Goal: Transaction & Acquisition: Purchase product/service

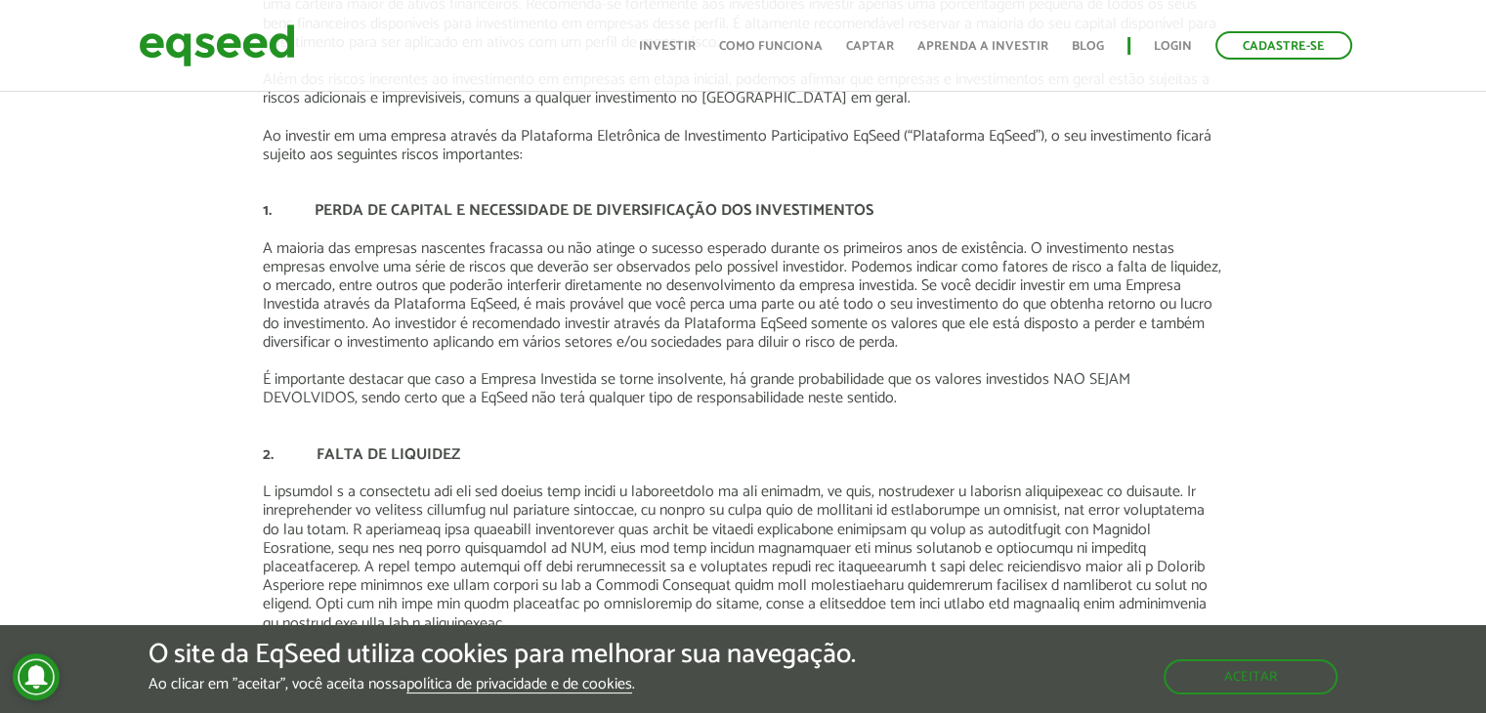
scroll to position [391, 0]
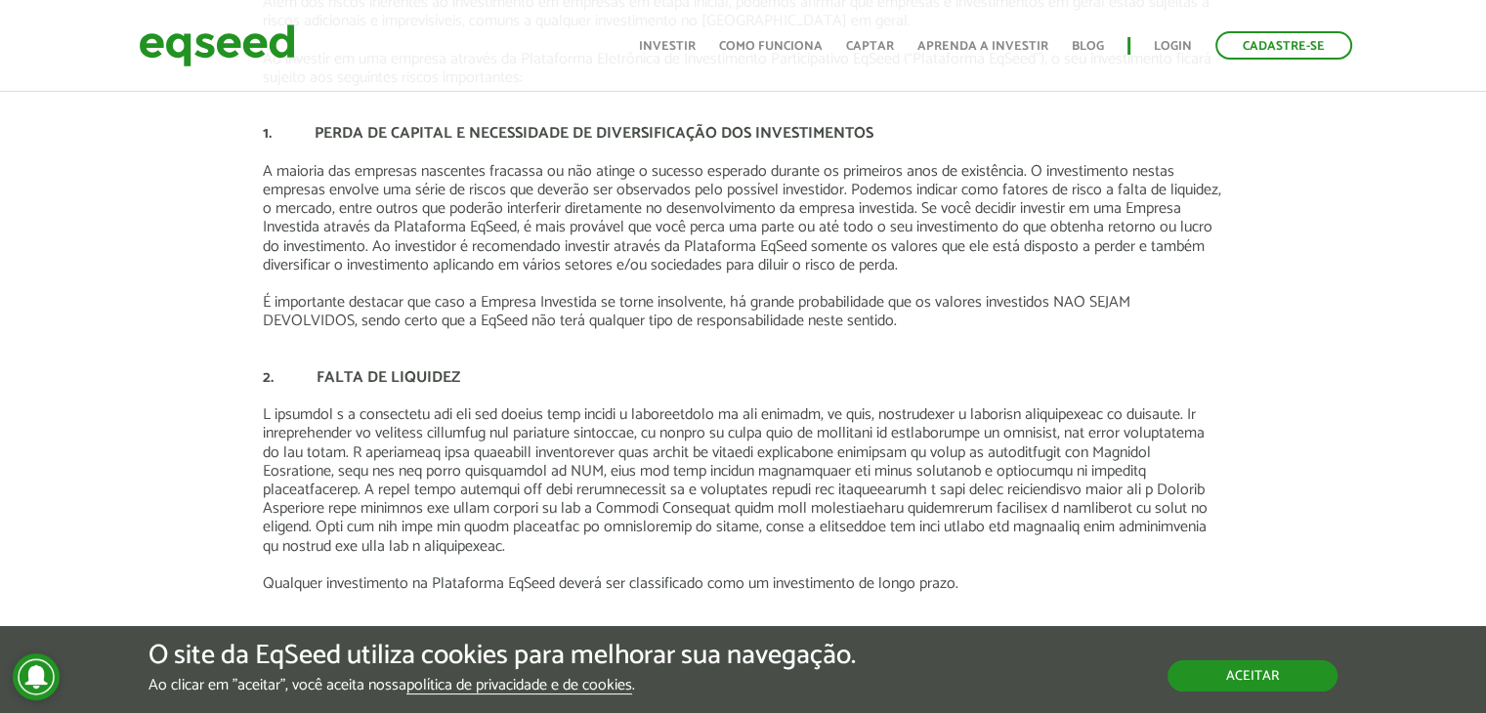
click at [1207, 673] on button "Aceitar" at bounding box center [1252, 675] width 170 height 31
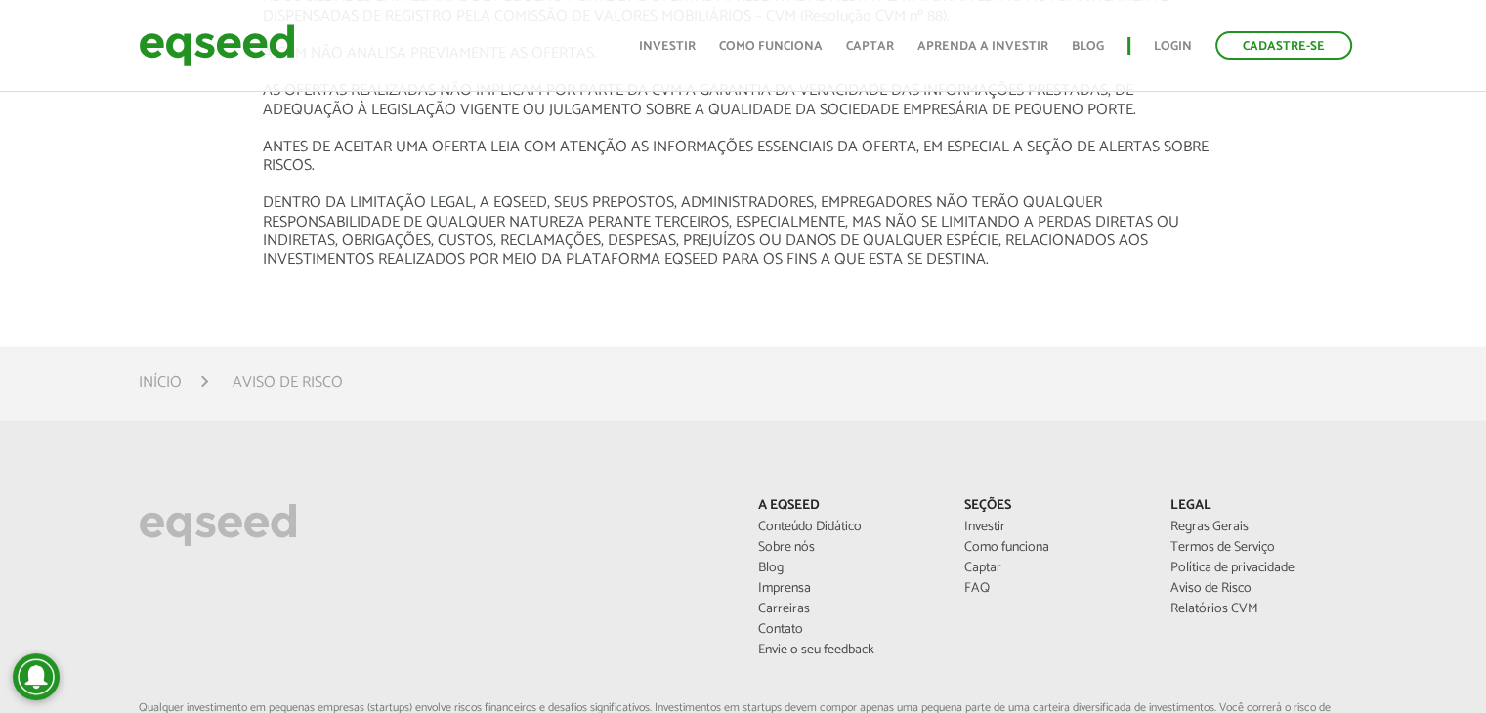
scroll to position [2637, 0]
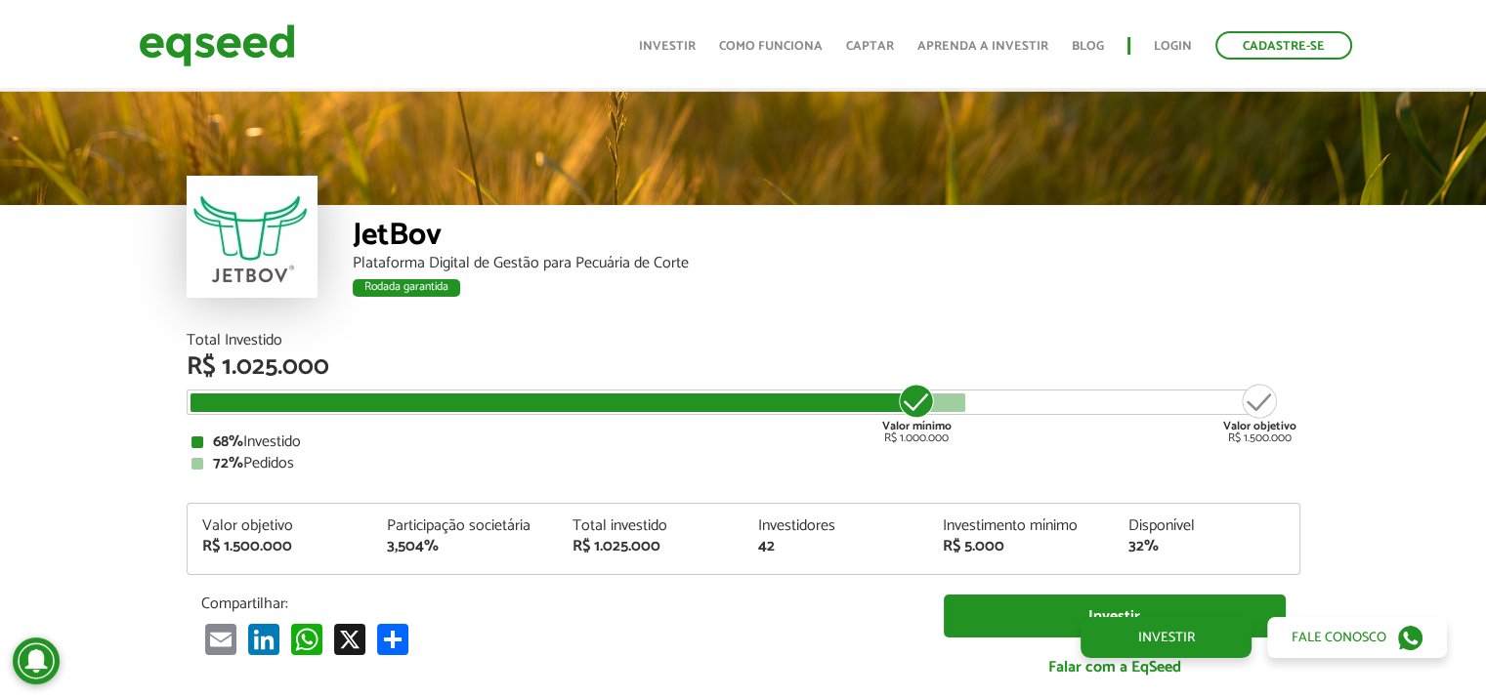
scroll to position [2340, 0]
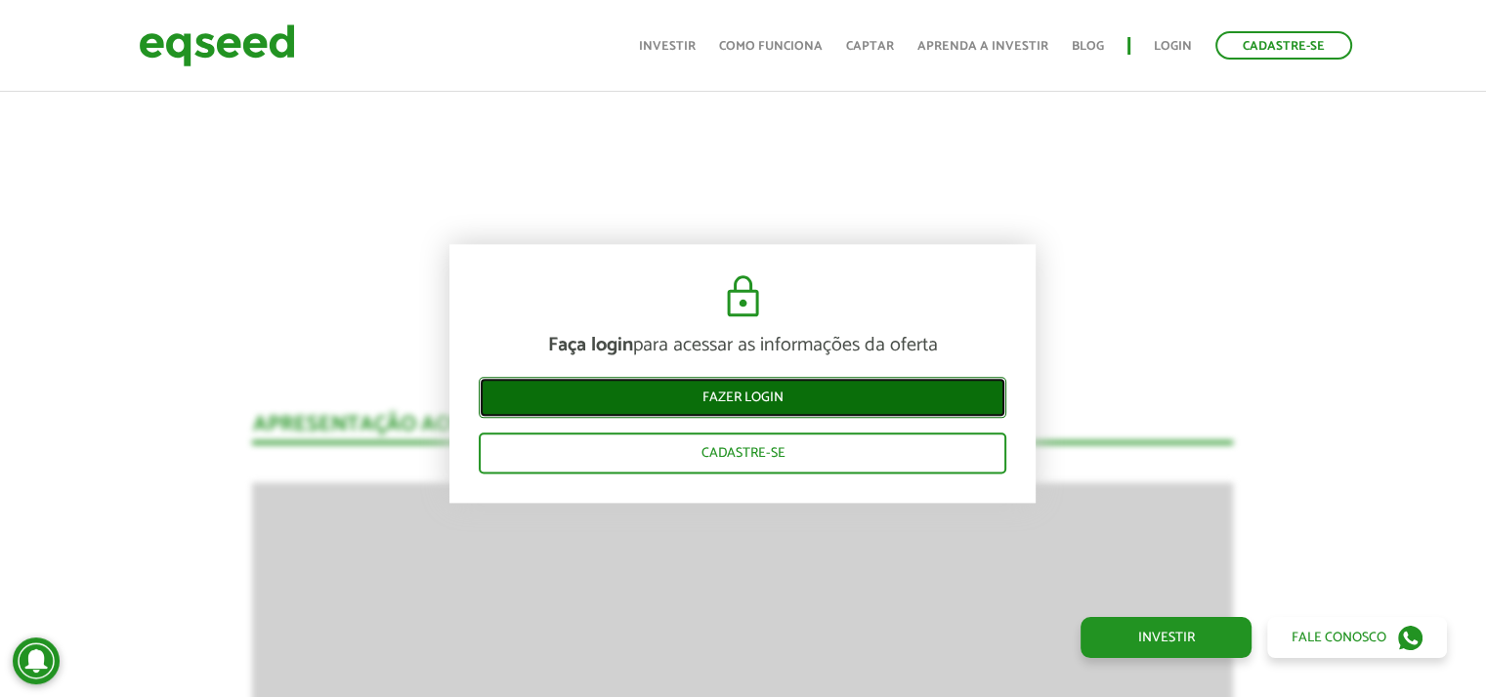
click at [777, 394] on link "Fazer login" at bounding box center [742, 397] width 527 height 41
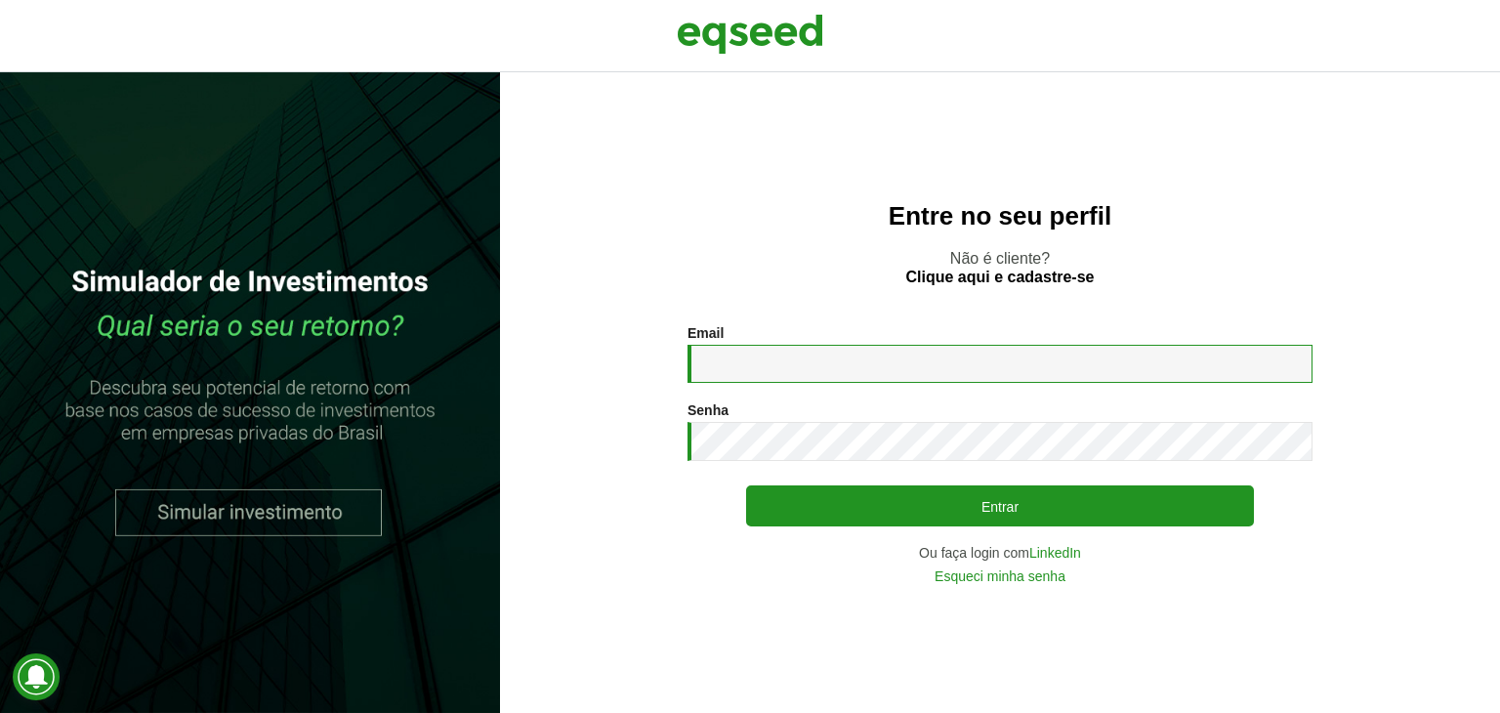
click at [760, 366] on input "Email *" at bounding box center [1000, 364] width 625 height 38
type input "**********"
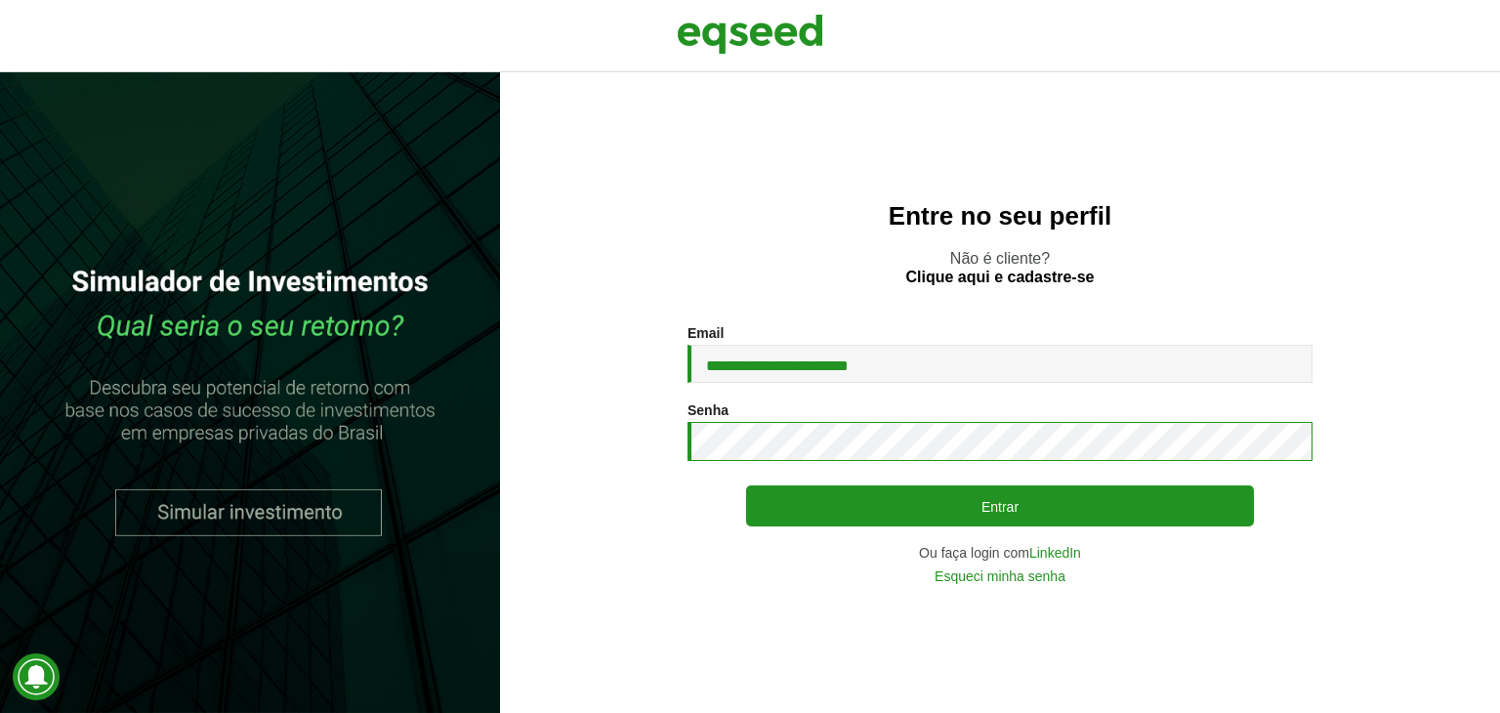
click at [746, 485] on button "Entrar" at bounding box center [1000, 505] width 508 height 41
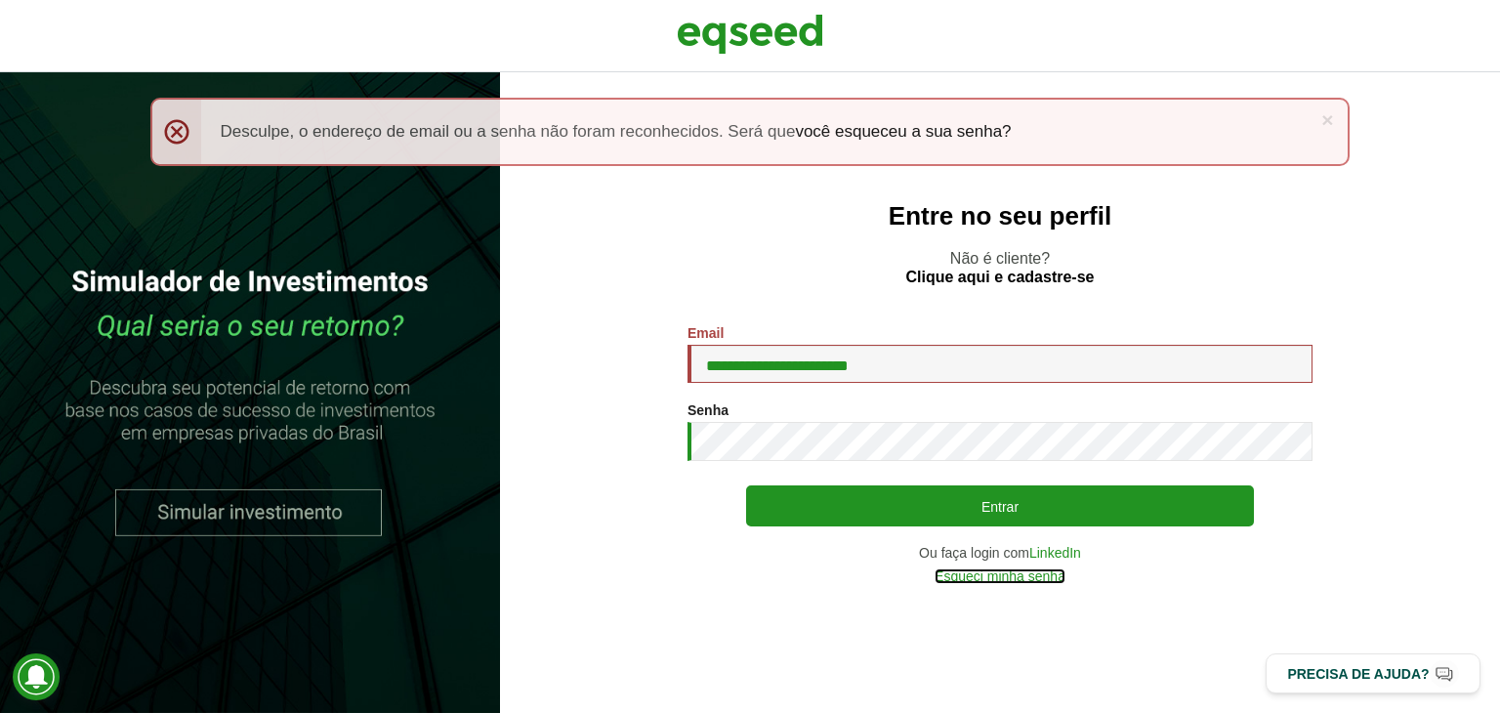
click at [956, 582] on link "Esqueci minha senha" at bounding box center [1000, 576] width 131 height 14
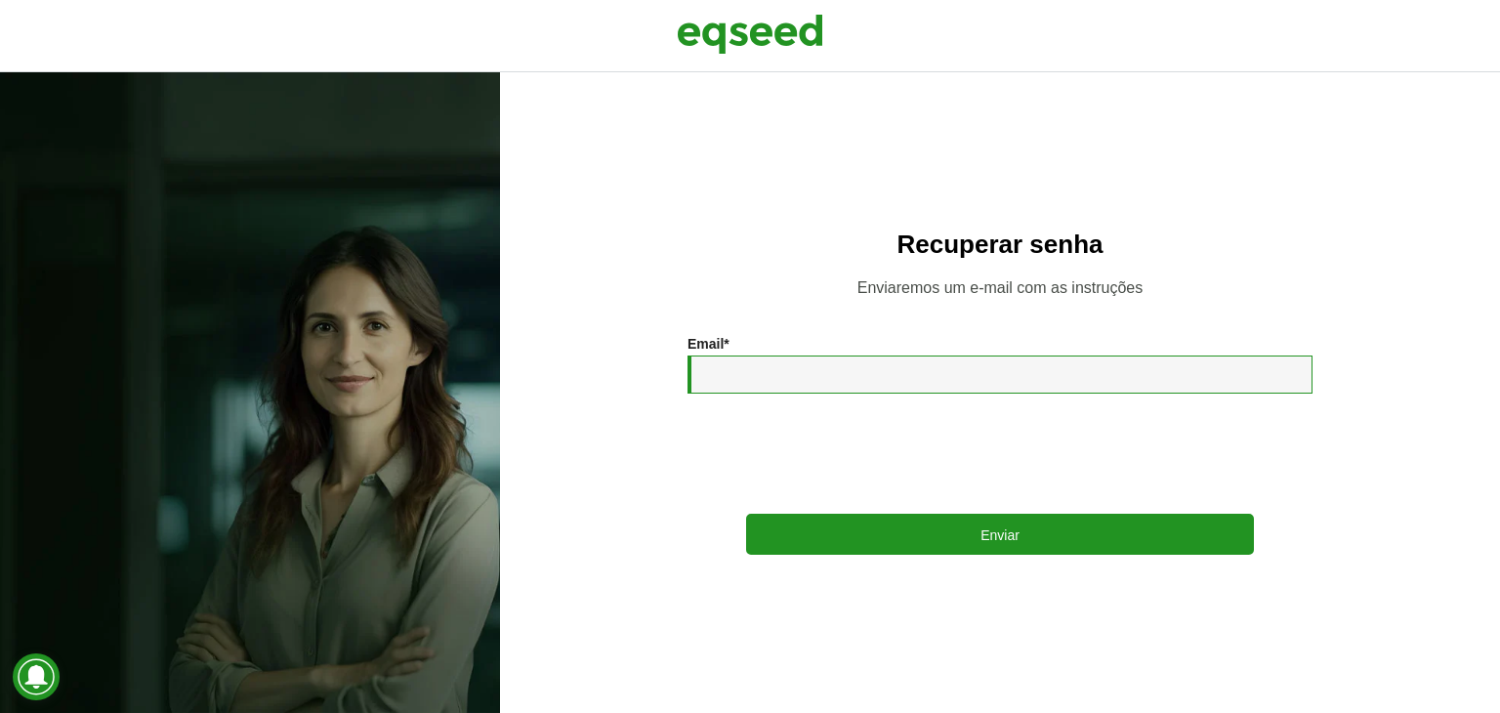
click at [780, 369] on input "Email *" at bounding box center [1000, 375] width 625 height 38
type input "**********"
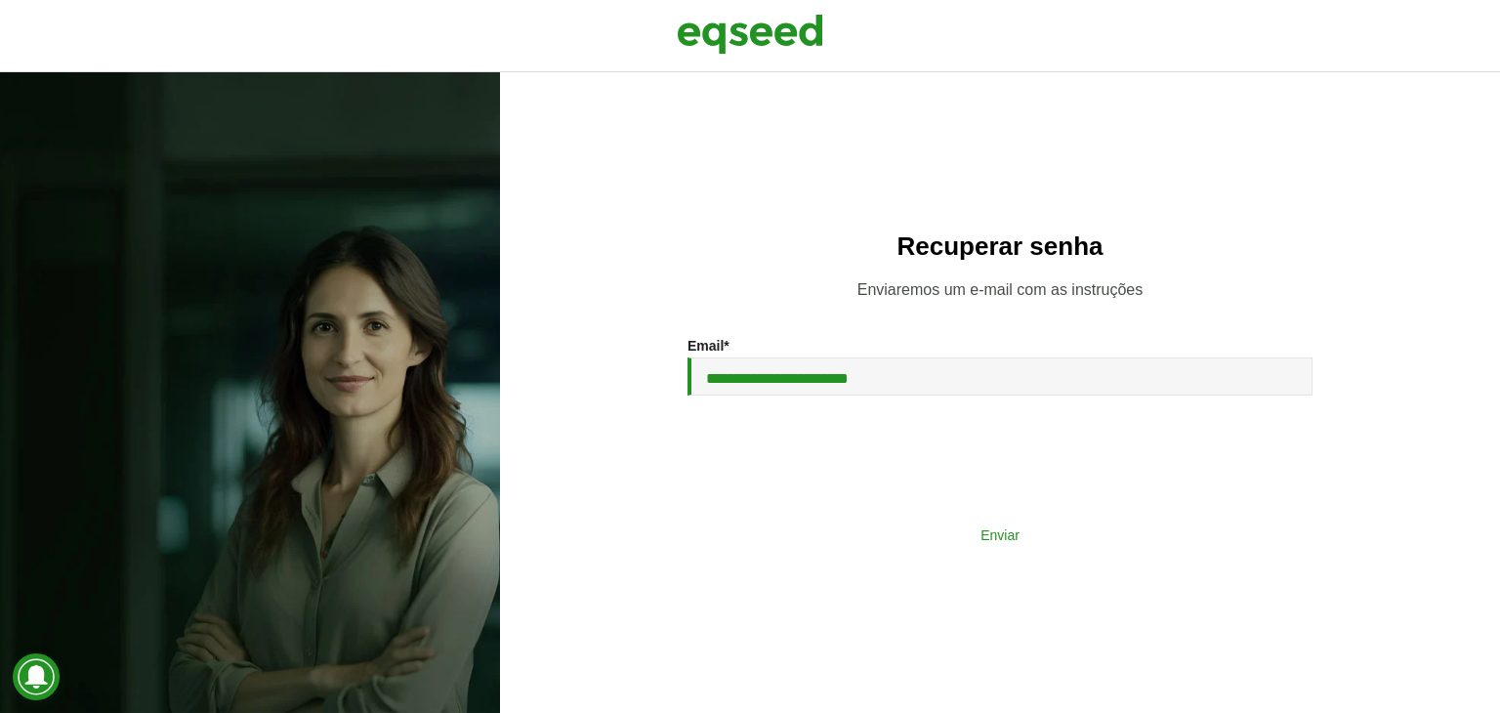
click at [846, 540] on button "Enviar" at bounding box center [1000, 534] width 508 height 37
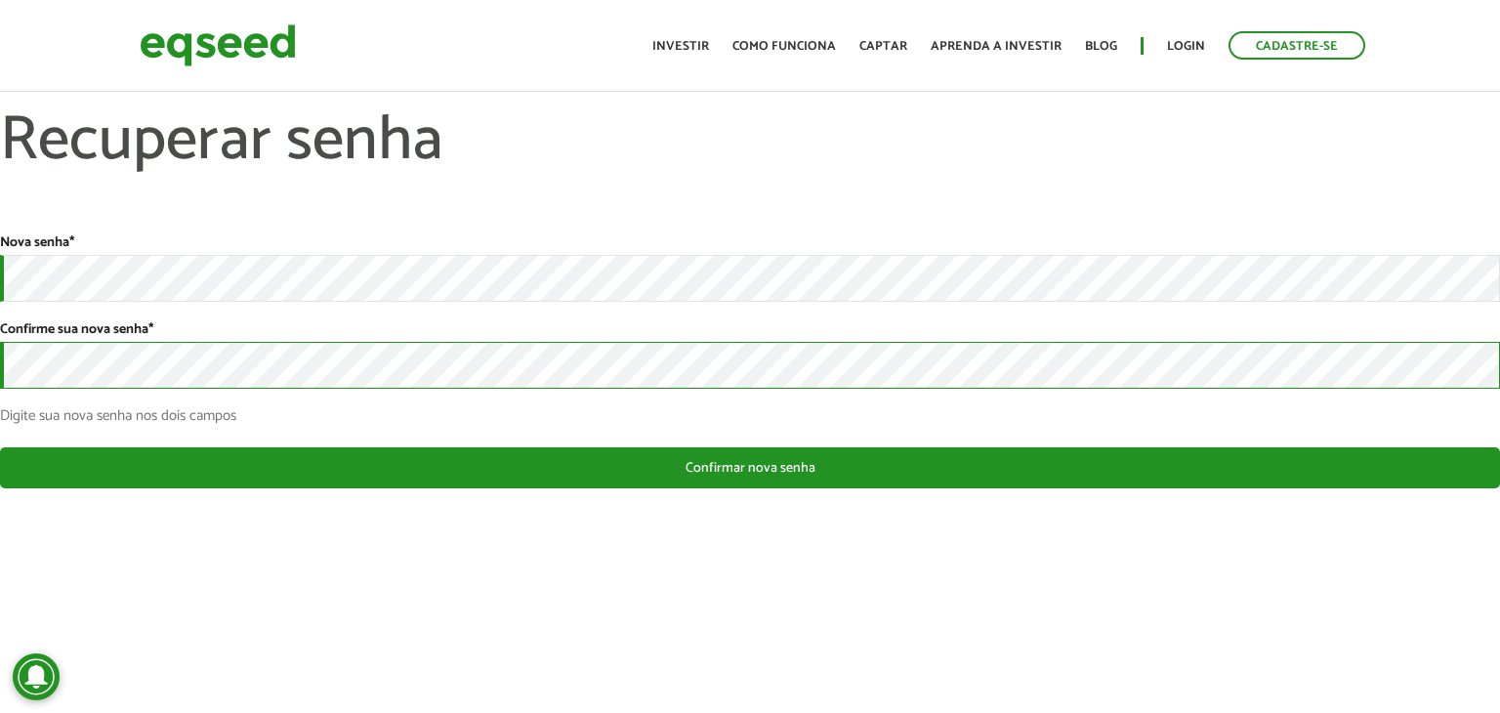
click at [0, 447] on button "Confirmar nova senha" at bounding box center [750, 467] width 1500 height 41
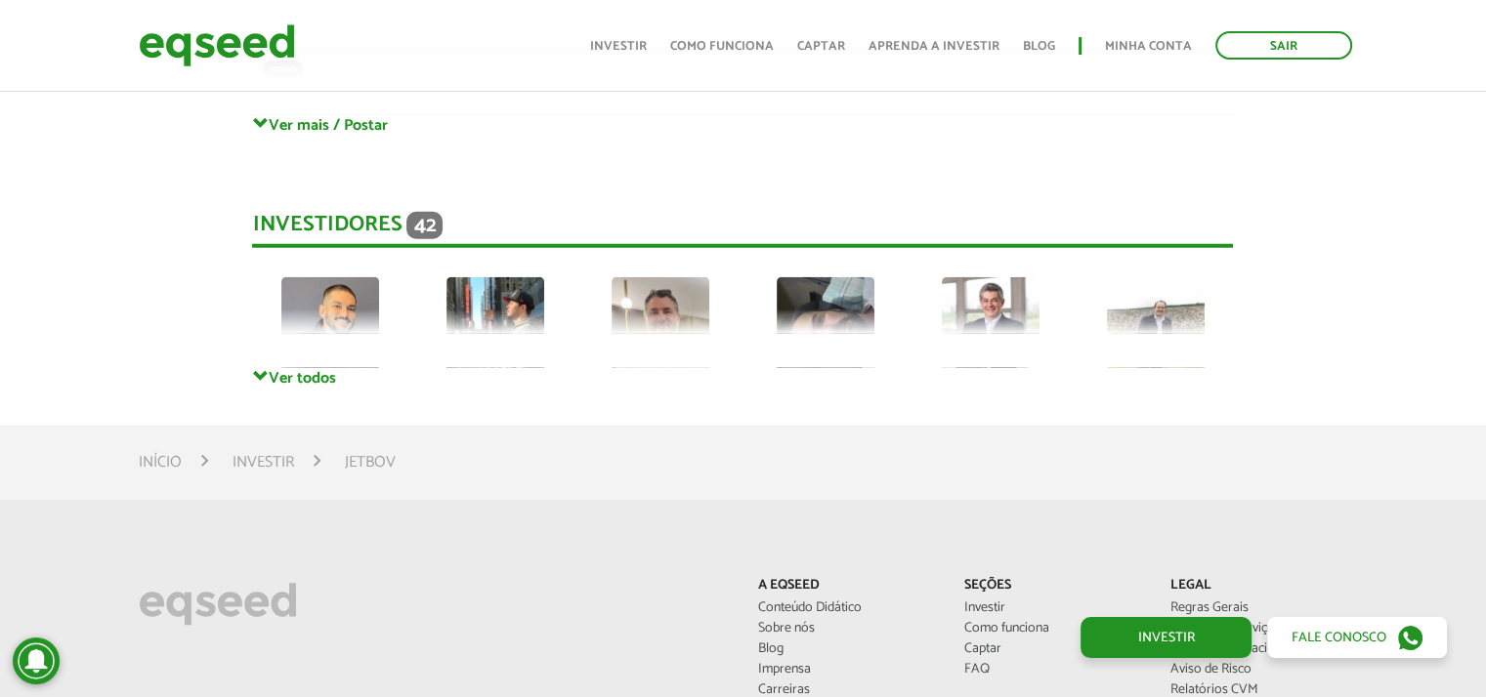
scroll to position [5462, 0]
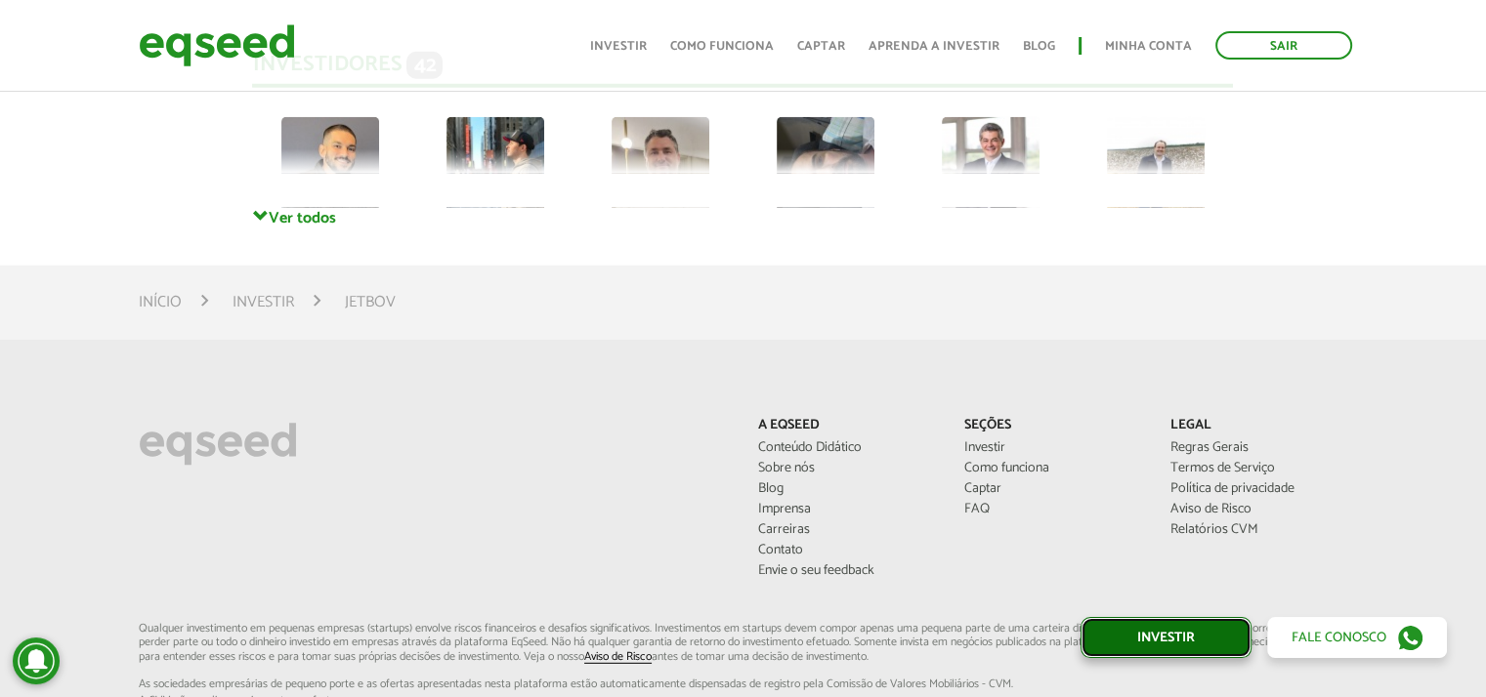
click at [1143, 634] on link "Investir" at bounding box center [1165, 637] width 171 height 41
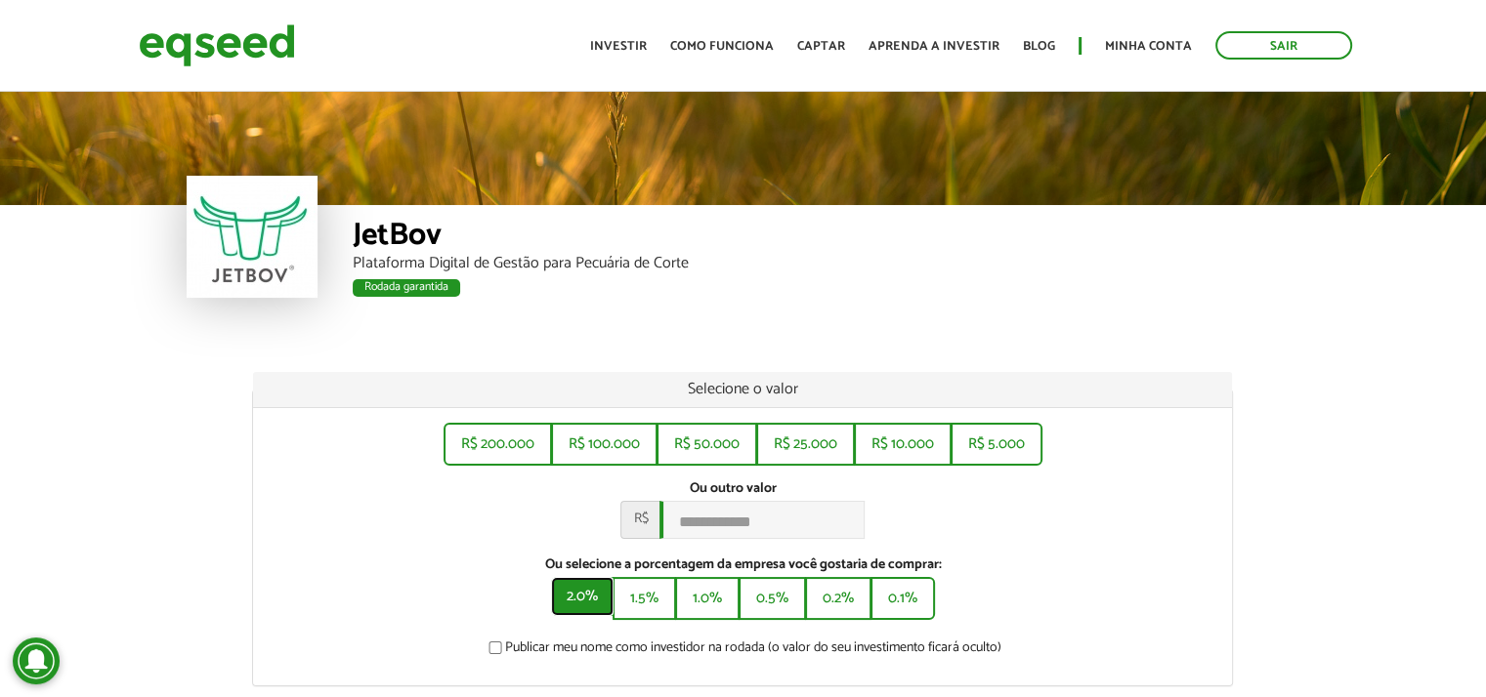
click at [572, 599] on button "2.0%" at bounding box center [582, 596] width 63 height 39
type input "*******"
click at [628, 53] on link "Investir" at bounding box center [618, 46] width 57 height 13
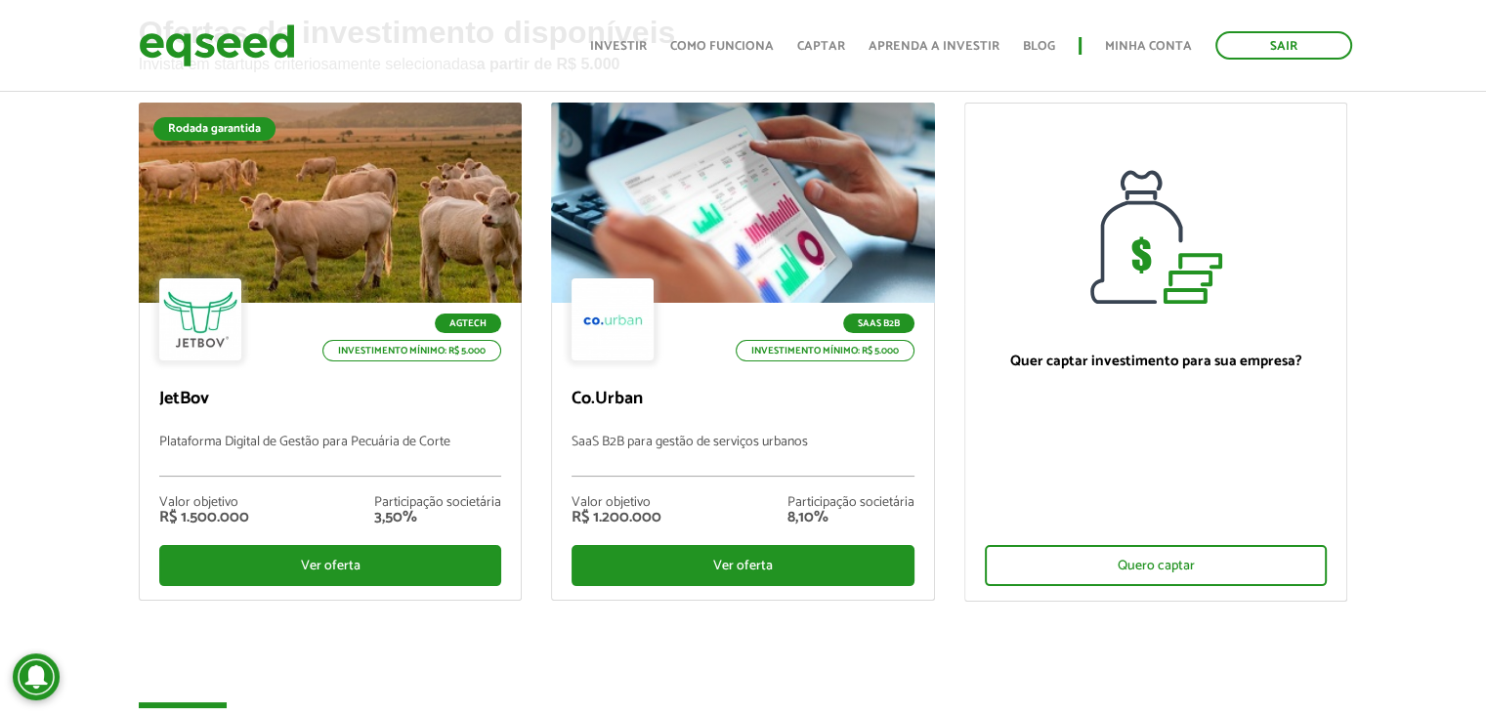
scroll to position [98, 0]
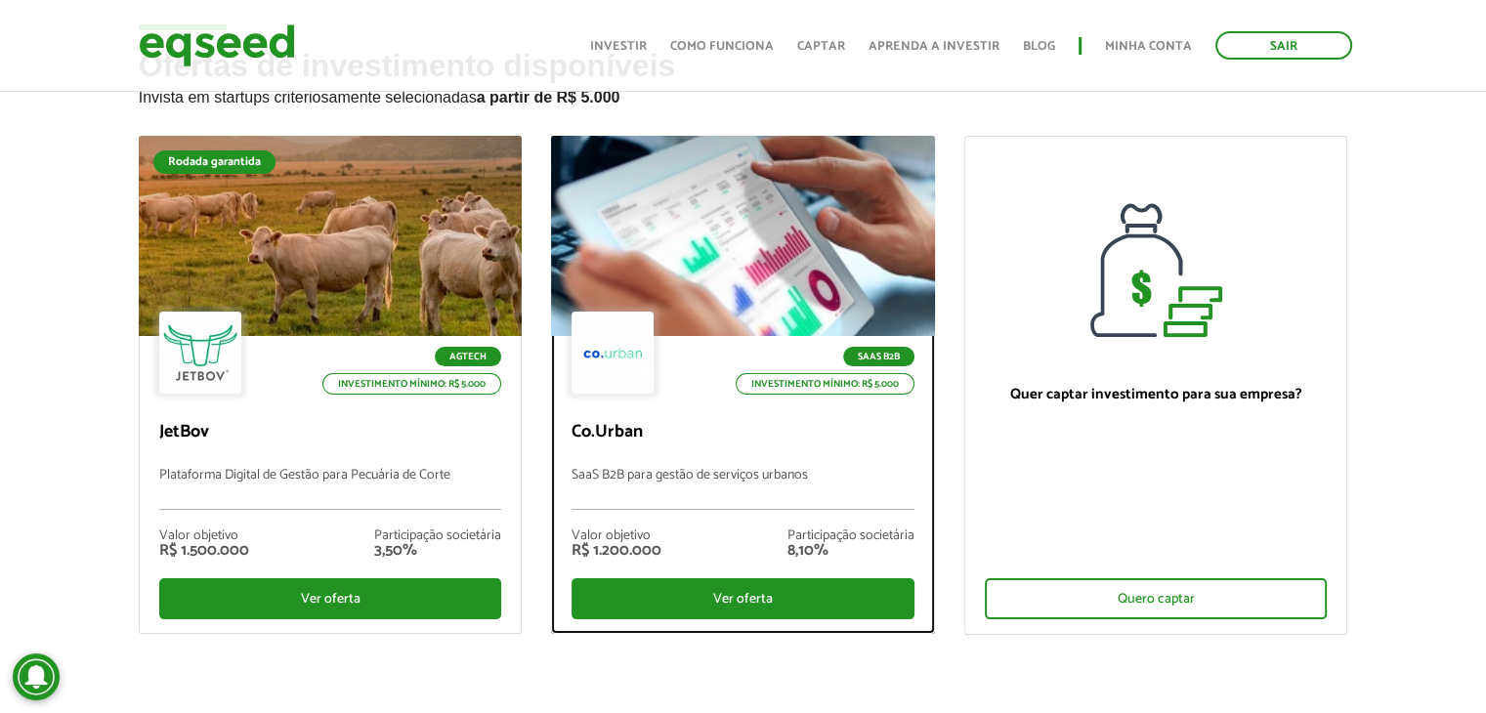
click at [600, 475] on p "SaaS B2B para gestão de serviços urbanos" at bounding box center [742, 489] width 343 height 42
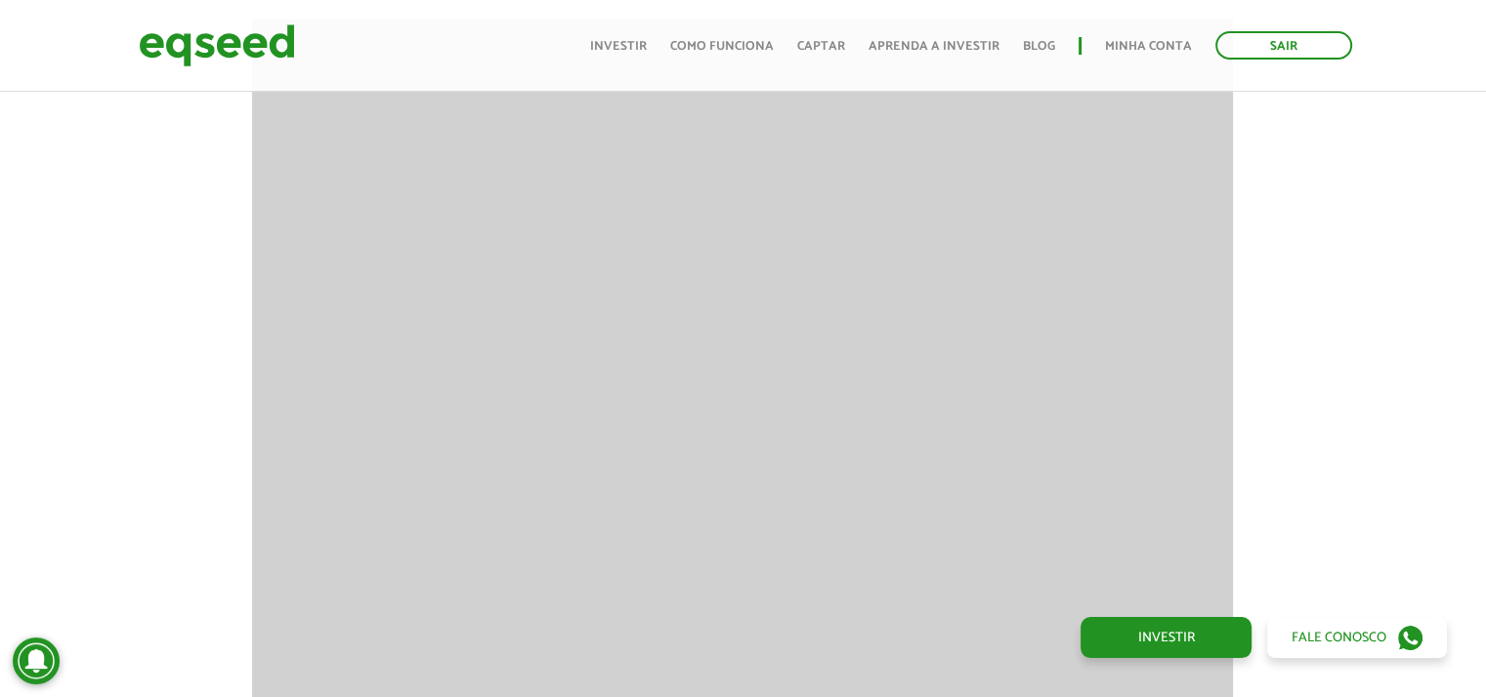
scroll to position [1954, 0]
